Goal: Information Seeking & Learning: Understand process/instructions

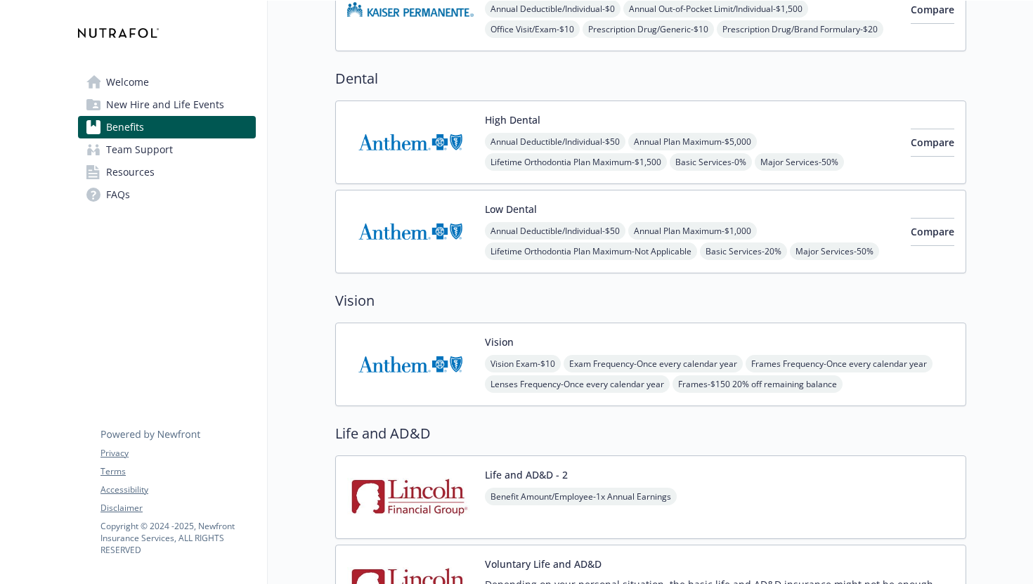
scroll to position [638, 0]
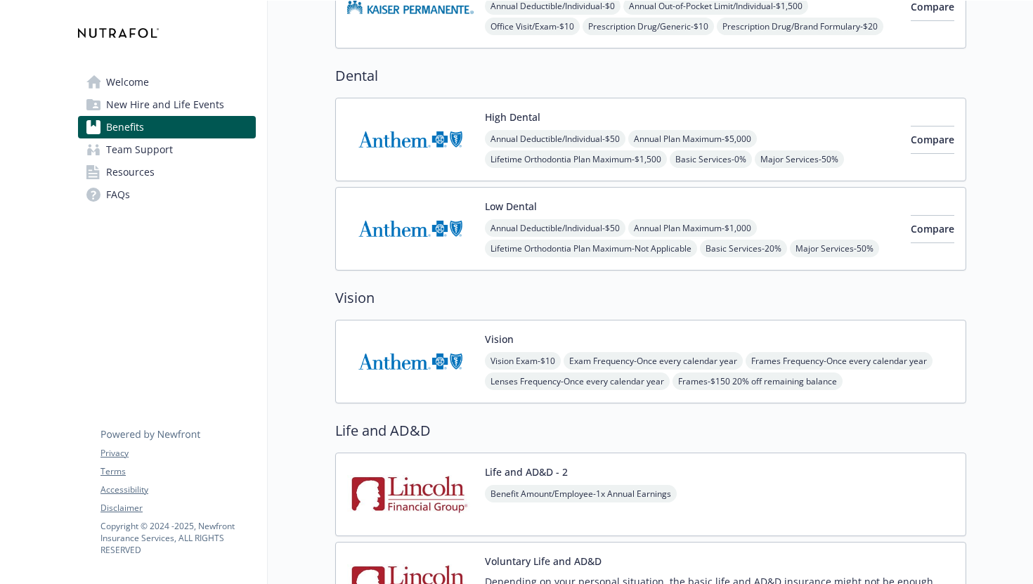
click at [228, 111] on link "New Hire and Life Events" at bounding box center [167, 104] width 178 height 22
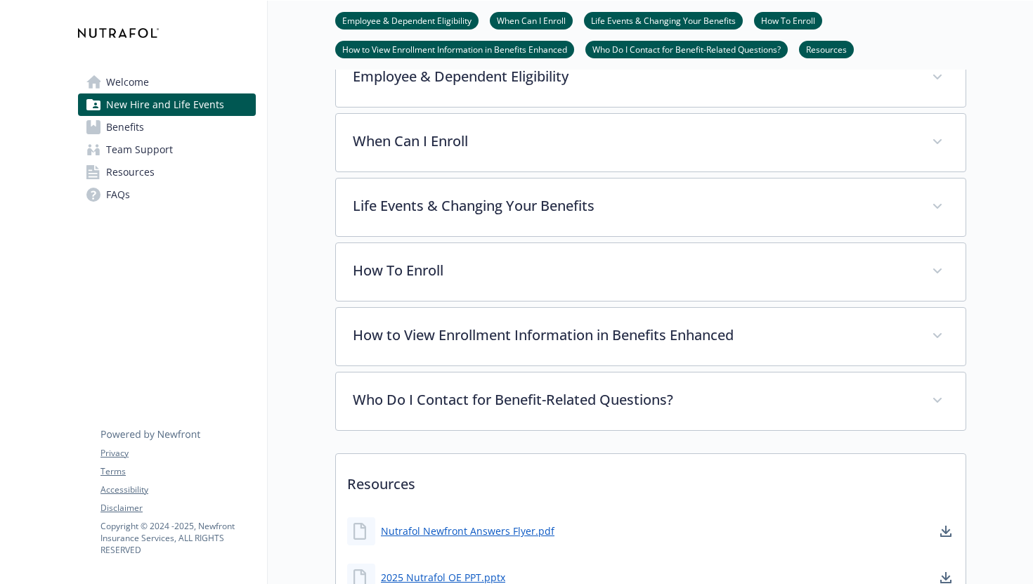
scroll to position [631, 0]
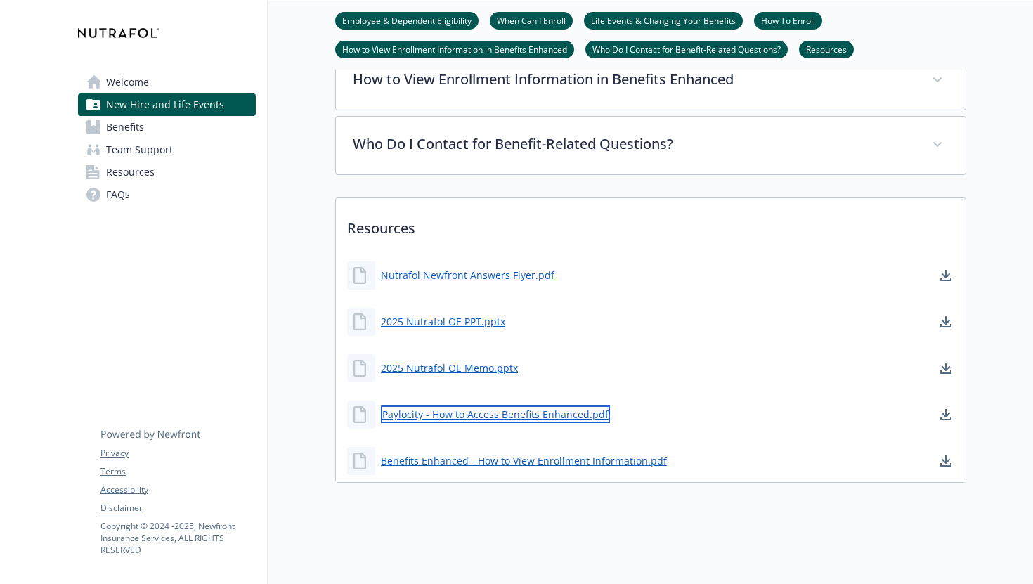
click at [441, 413] on link "Paylocity - How to Access Benefits Enhanced.pdf" at bounding box center [495, 415] width 229 height 18
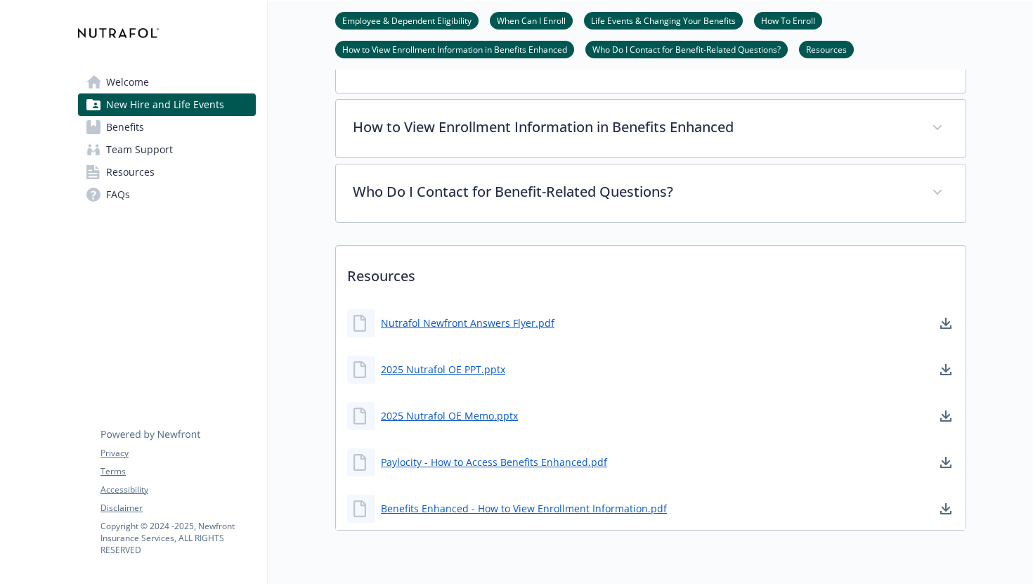
click at [164, 127] on link "Benefits" at bounding box center [167, 127] width 178 height 22
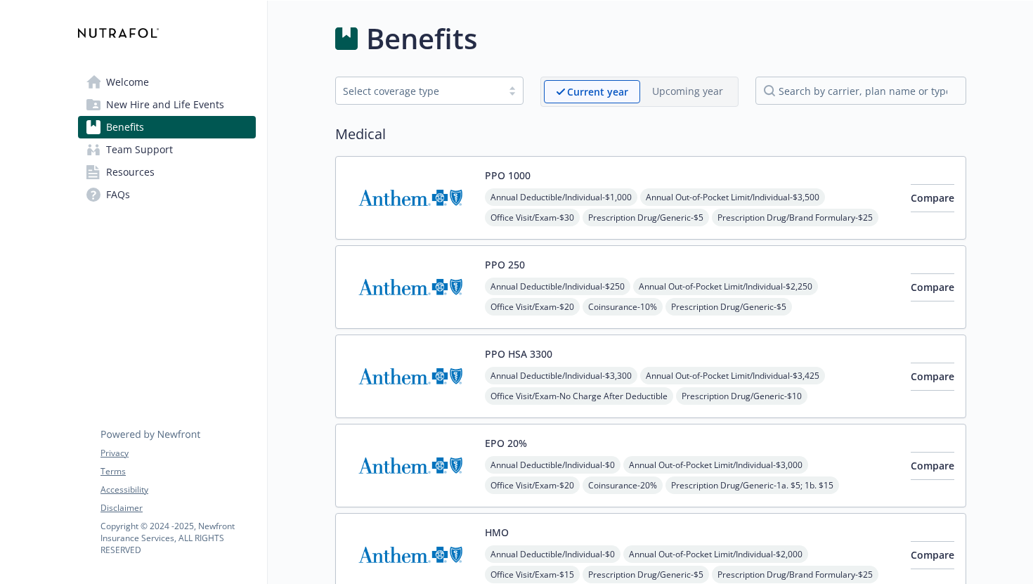
click at [179, 87] on link "Welcome" at bounding box center [167, 82] width 178 height 22
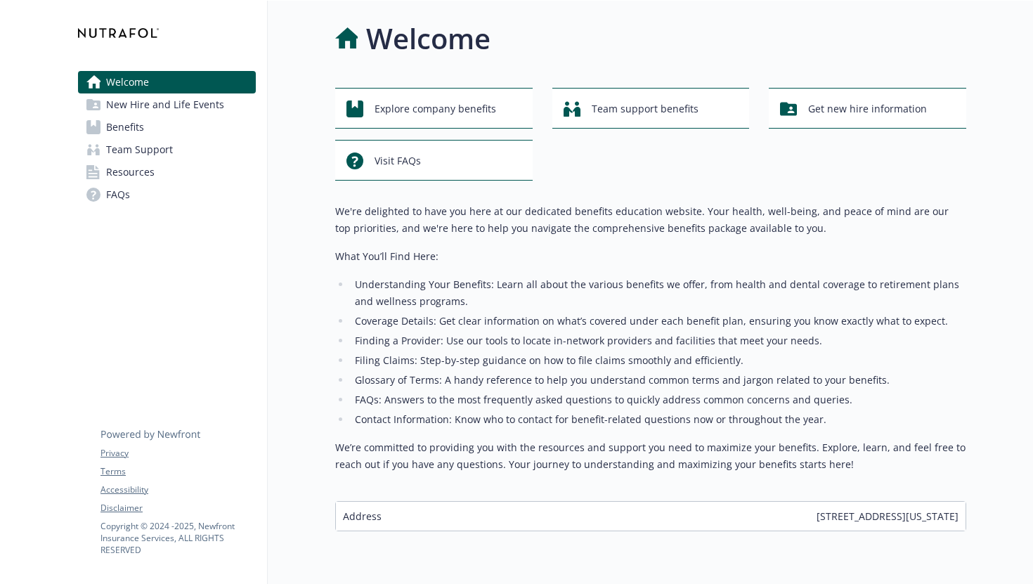
scroll to position [49, 0]
